Goal: Task Accomplishment & Management: Use online tool/utility

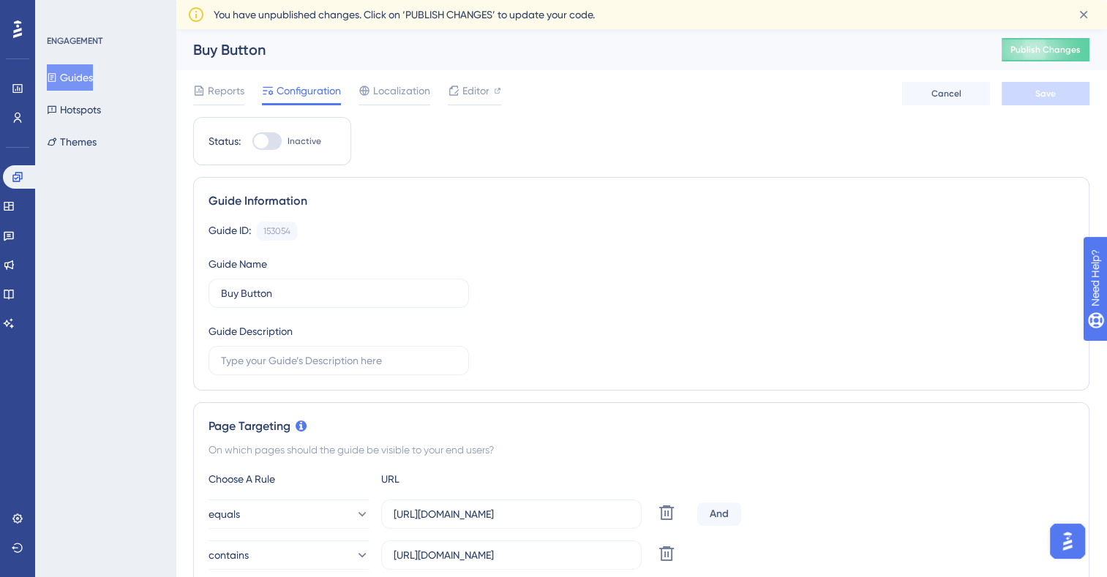
click at [79, 89] on button "Guides" at bounding box center [70, 77] width 46 height 26
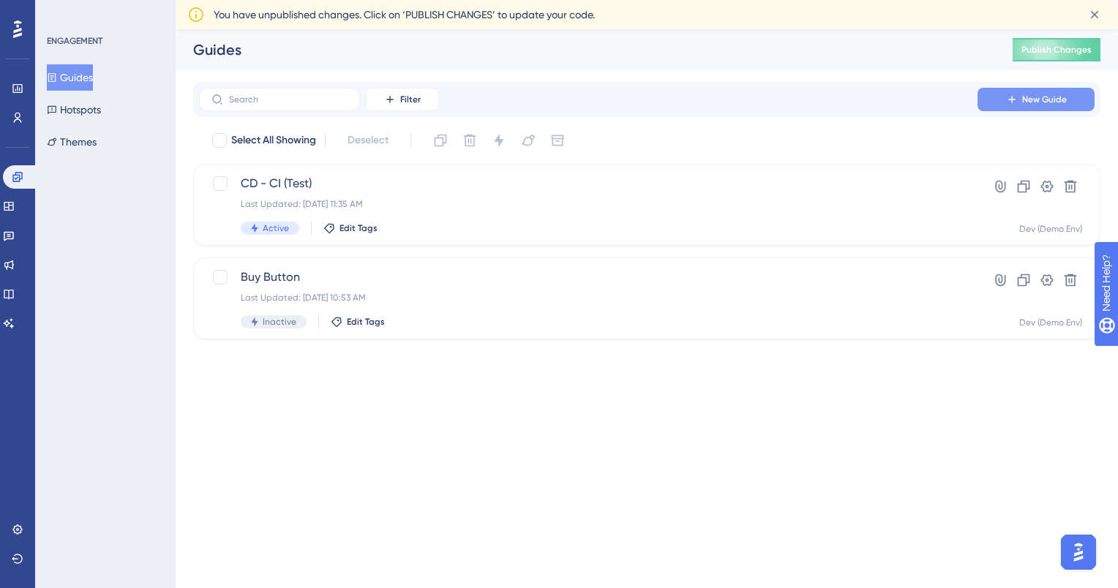
click at [1044, 103] on span "New Guide" at bounding box center [1044, 100] width 45 height 12
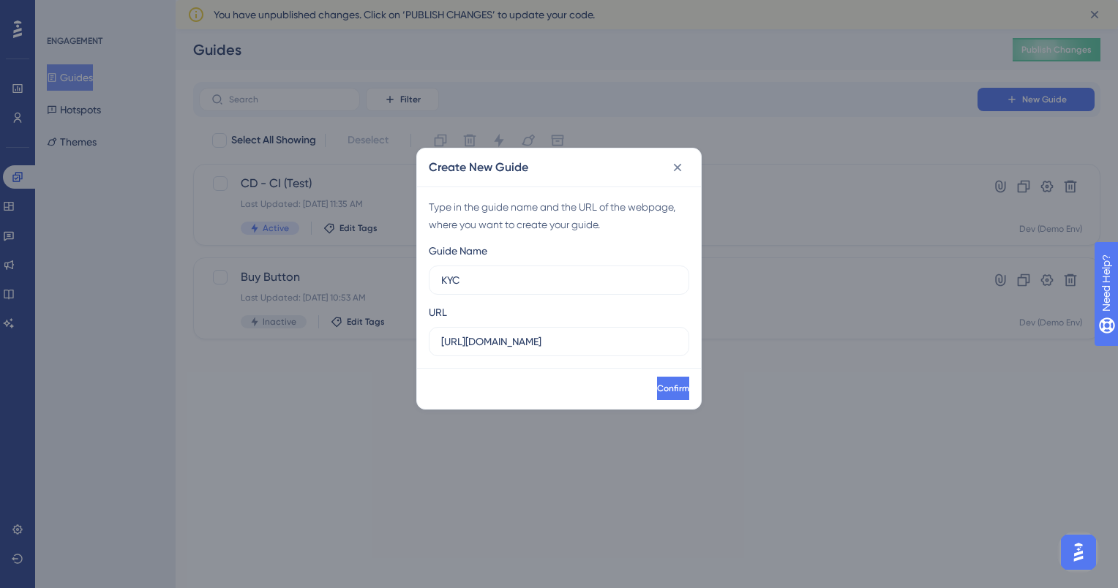
type input "KYC"
click at [623, 336] on input "[URL][DOMAIN_NAME]" at bounding box center [559, 342] width 236 height 16
drag, startPoint x: 623, startPoint y: 336, endPoint x: 420, endPoint y: 330, distance: 203.4
click at [420, 330] on div "Type in the guide name and the URL of the webpage, where you want to create you…" at bounding box center [559, 277] width 284 height 181
paste input "[DOMAIN_NAME][URL]"
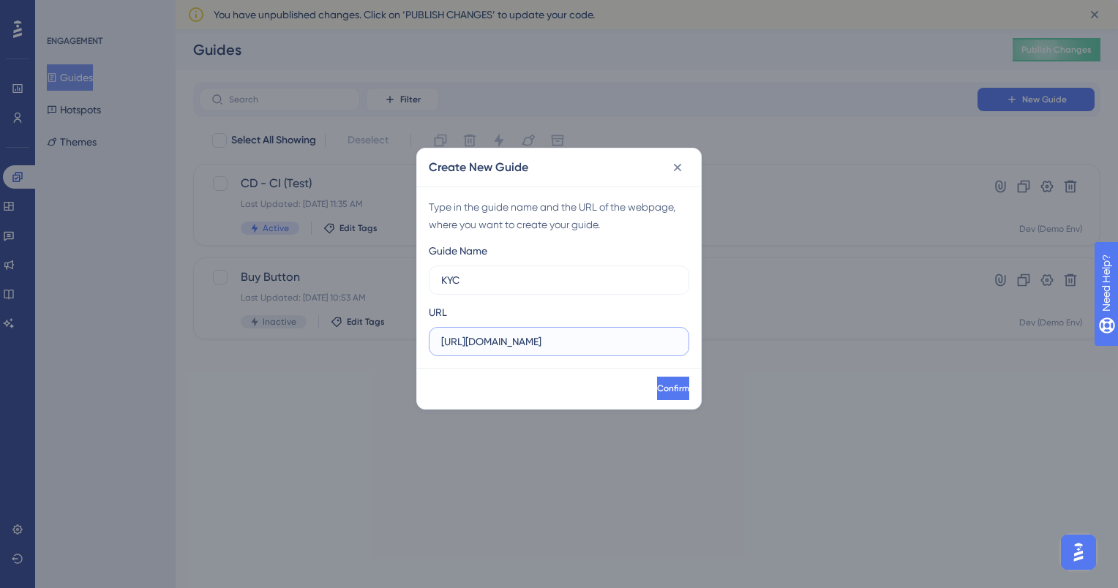
scroll to position [0, 290]
type input "[URL][DOMAIN_NAME]"
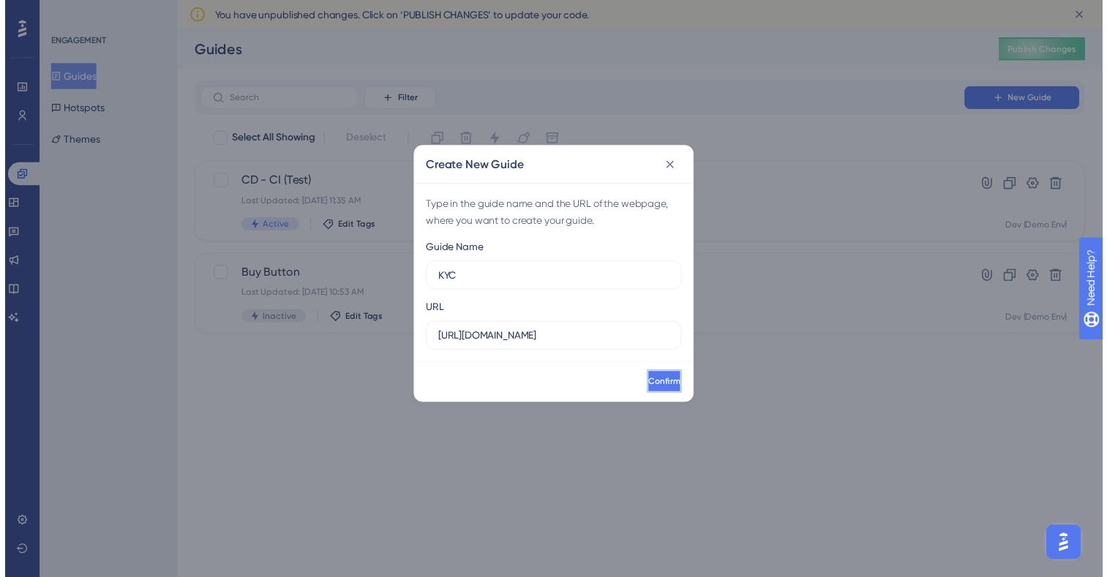
scroll to position [0, 0]
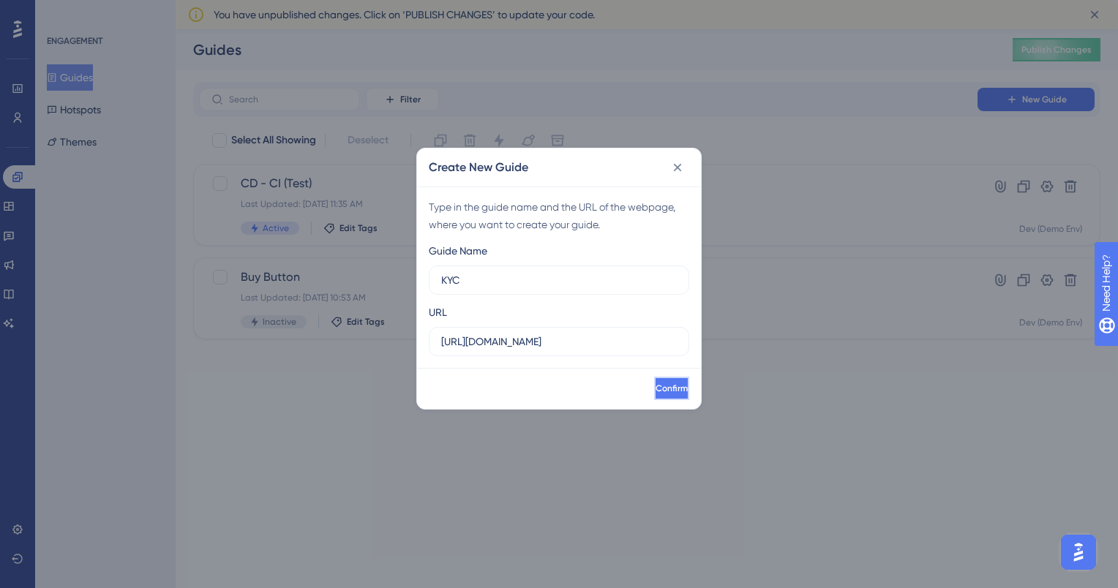
click at [655, 392] on span "Confirm" at bounding box center [671, 389] width 32 height 12
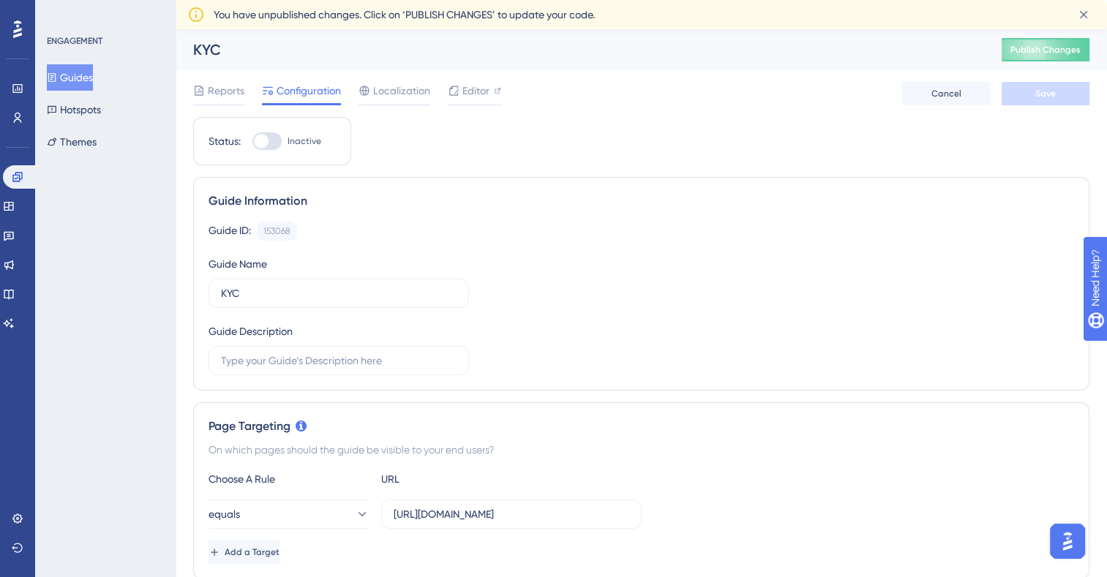
click at [84, 74] on button "Guides" at bounding box center [70, 77] width 46 height 26
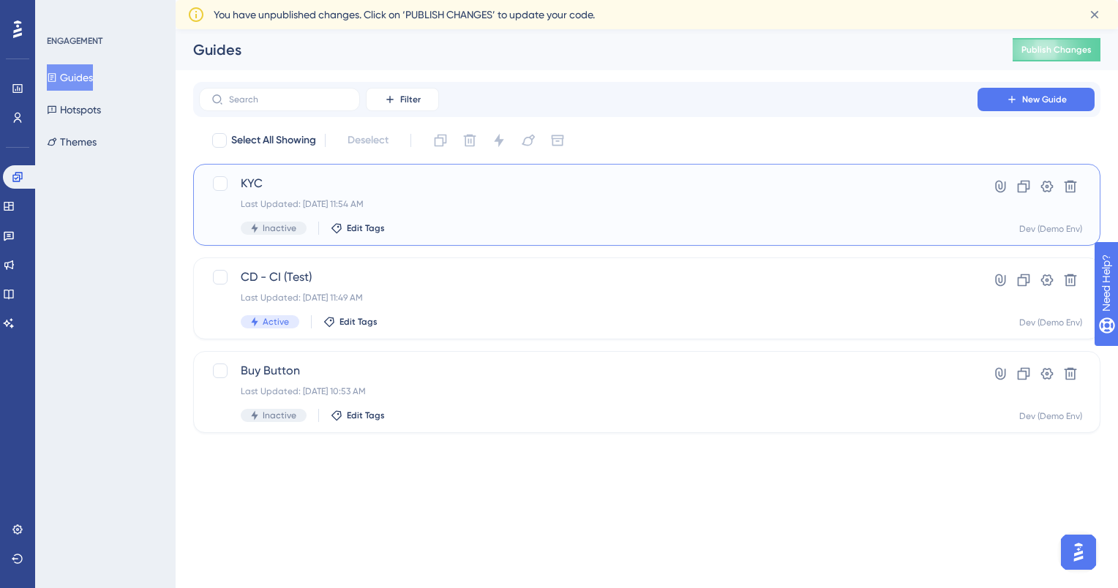
click at [249, 187] on span "KYC" at bounding box center [588, 184] width 695 height 18
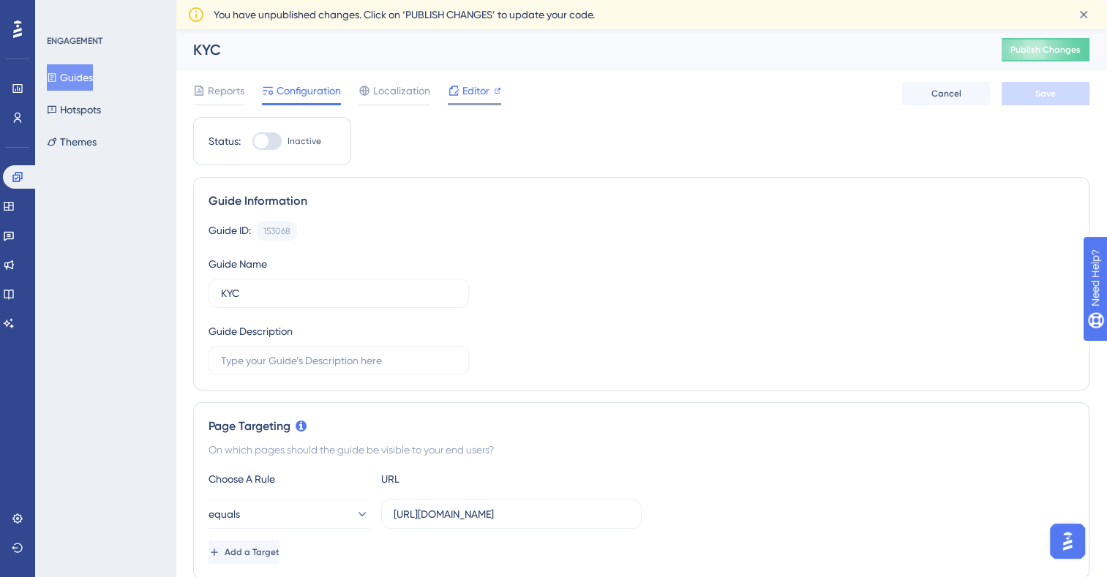
click at [480, 91] on span "Editor" at bounding box center [475, 91] width 27 height 18
click at [459, 95] on icon at bounding box center [454, 91] width 12 height 12
